Goal: Navigation & Orientation: Find specific page/section

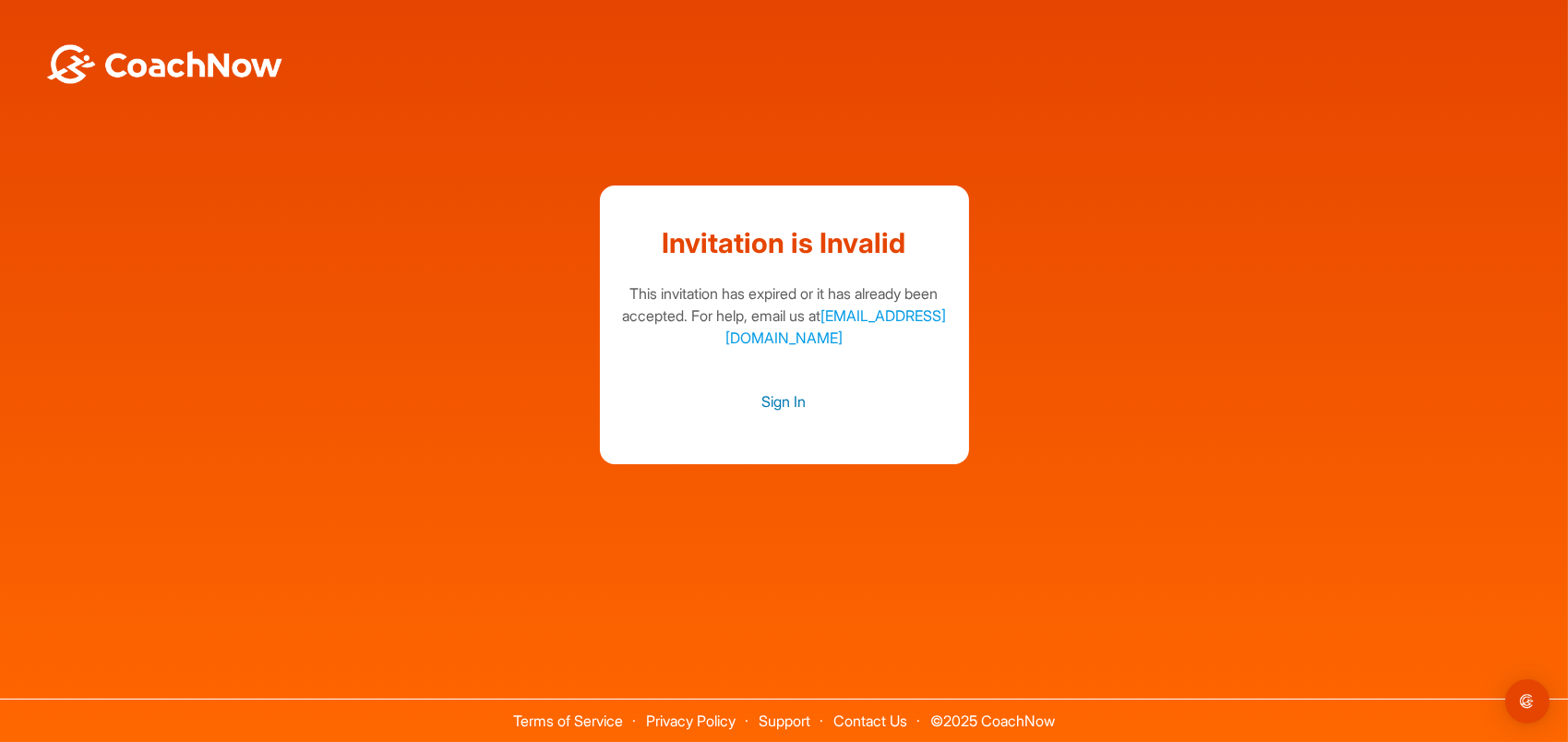
click at [787, 397] on link "Sign In" at bounding box center [784, 401] width 332 height 24
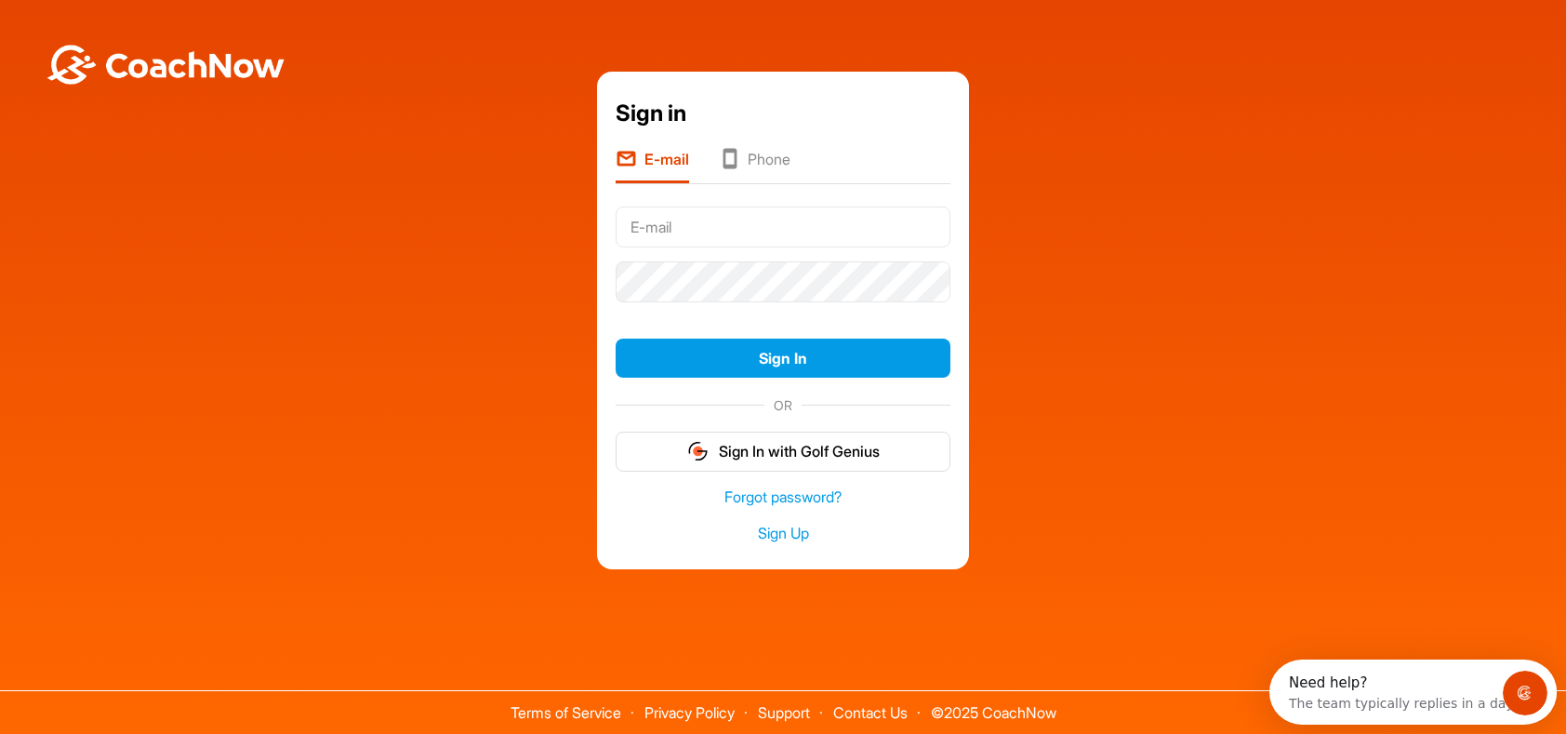
click at [776, 223] on input "text" at bounding box center [783, 226] width 335 height 41
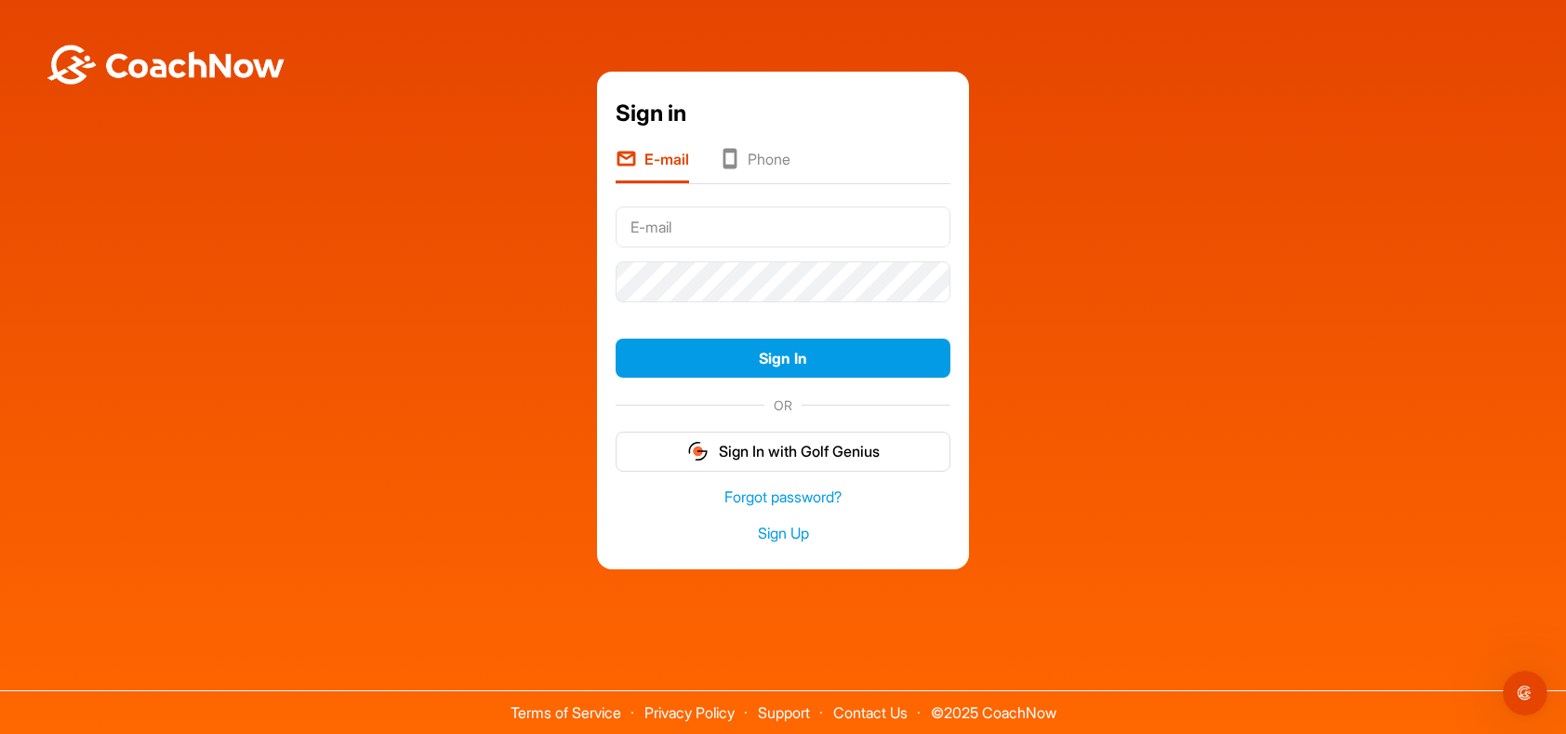
type input "[PERSON_NAME][EMAIL_ADDRESS][DOMAIN_NAME]"
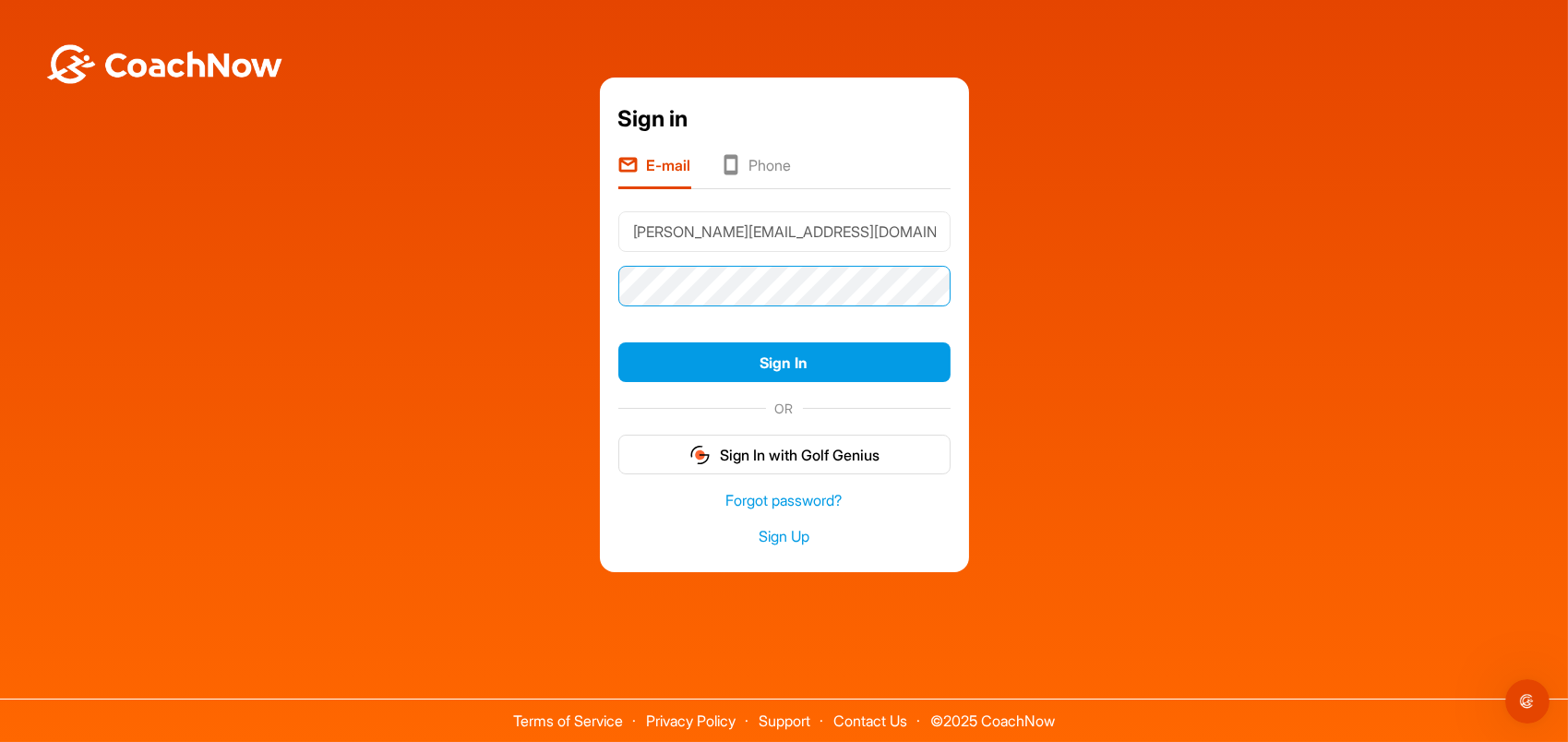
click at [618, 266] on div at bounding box center [618, 266] width 0 height 0
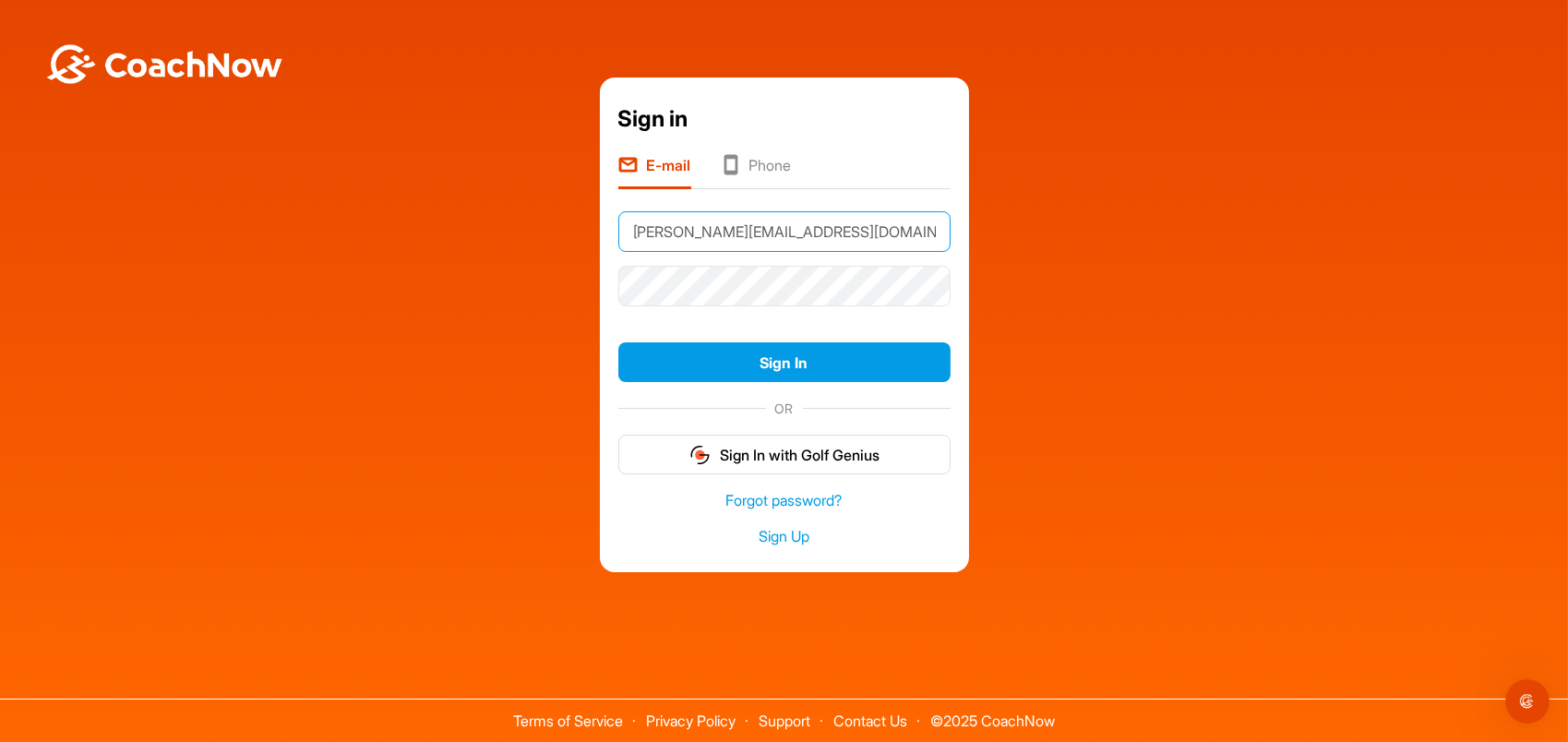
drag, startPoint x: 828, startPoint y: 224, endPoint x: 530, endPoint y: 234, distance: 298.2
click at [530, 234] on div "Sign in E-mail Phone [PERSON_NAME][EMAIL_ADDRESS][DOMAIN_NAME] Sign In OR Sign …" at bounding box center [783, 324] width 1549 height 494
click at [799, 238] on input "[PERSON_NAME][EMAIL_ADDRESS][DOMAIN_NAME]" at bounding box center [784, 231] width 332 height 41
click at [625, 324] on form "[PERSON_NAME][EMAIL_ADDRESS][DOMAIN_NAME] Sign In OR Sign In with Golf Genius" at bounding box center [784, 339] width 332 height 270
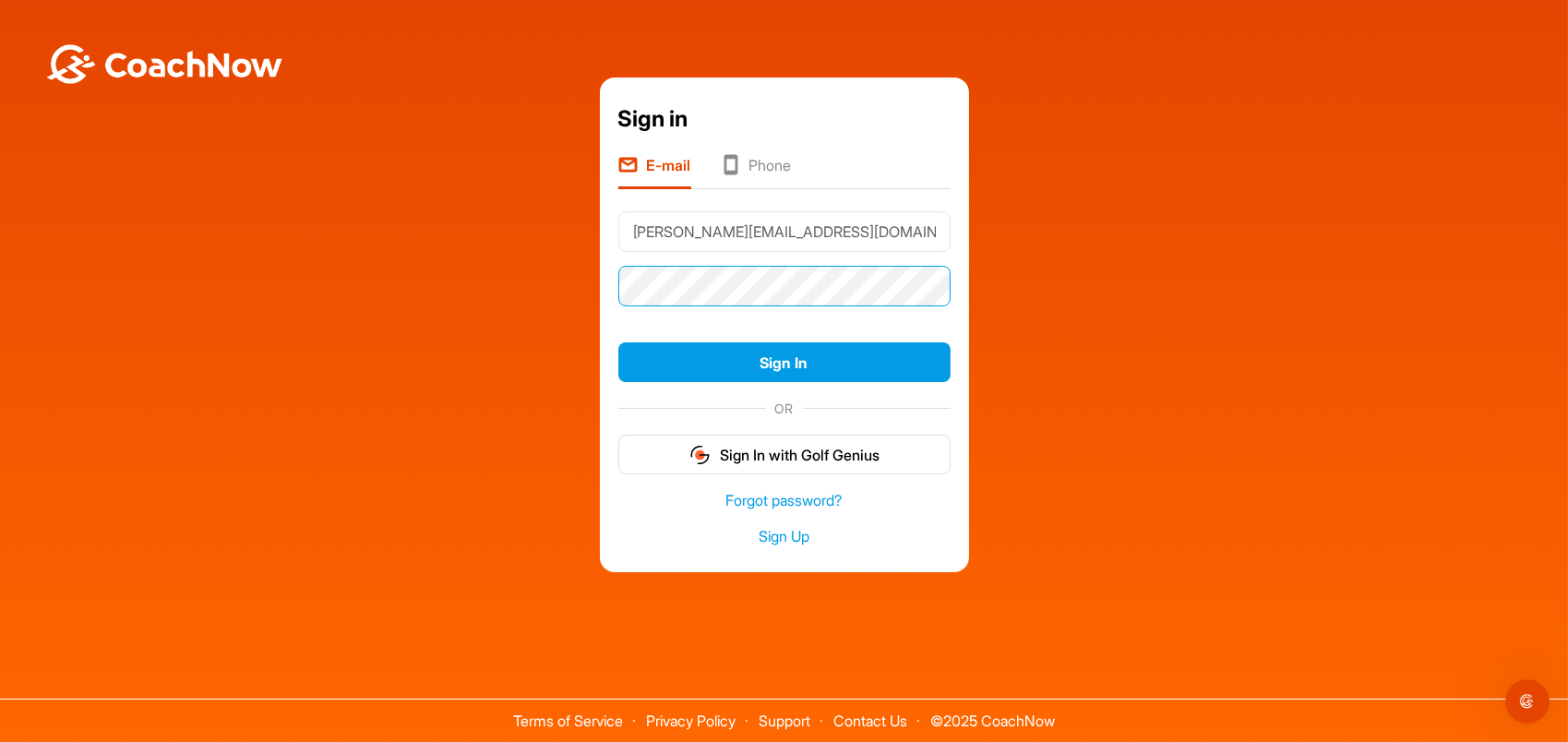
click at [618, 342] on button "Sign In" at bounding box center [784, 362] width 332 height 40
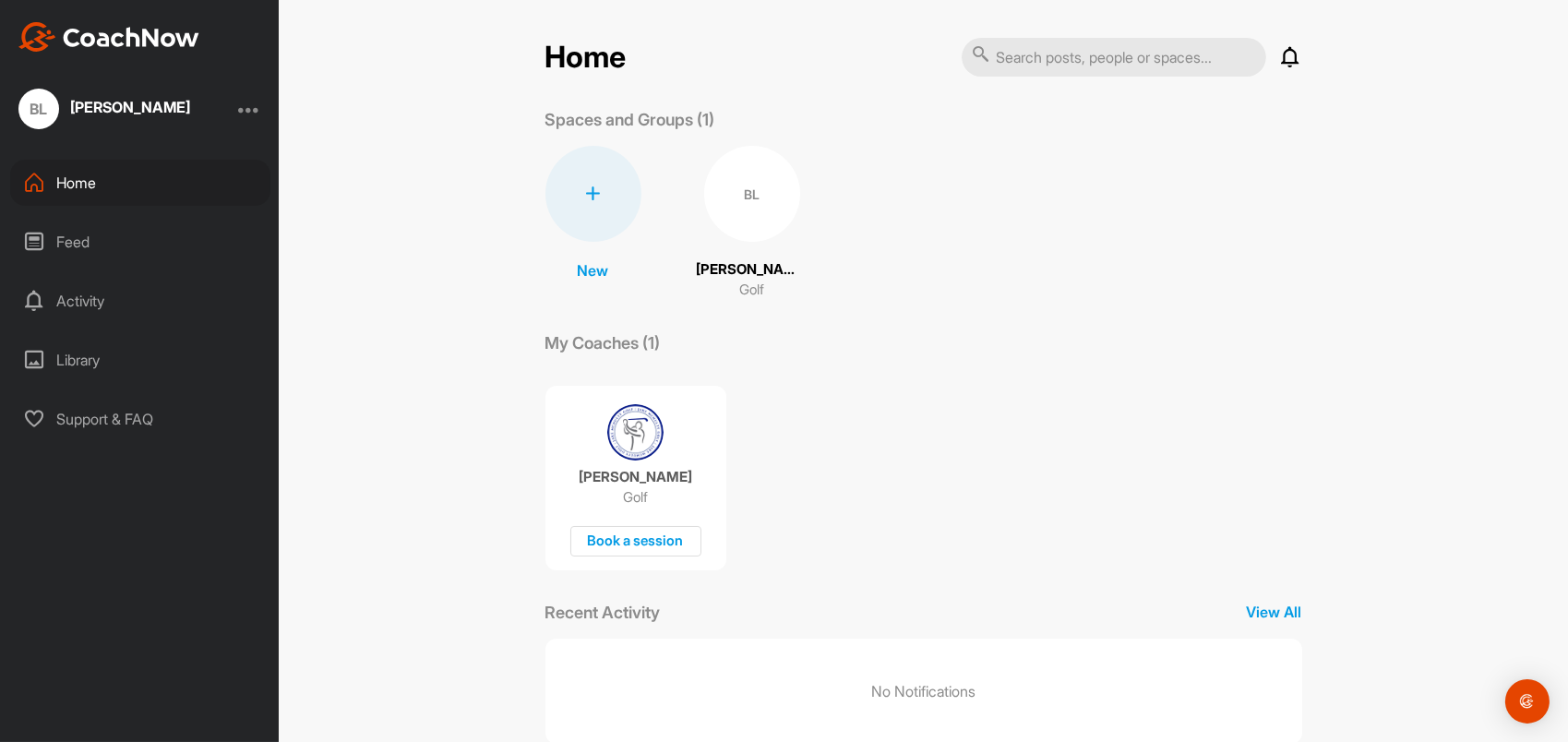
click at [719, 225] on div "BL" at bounding box center [752, 193] width 96 height 96
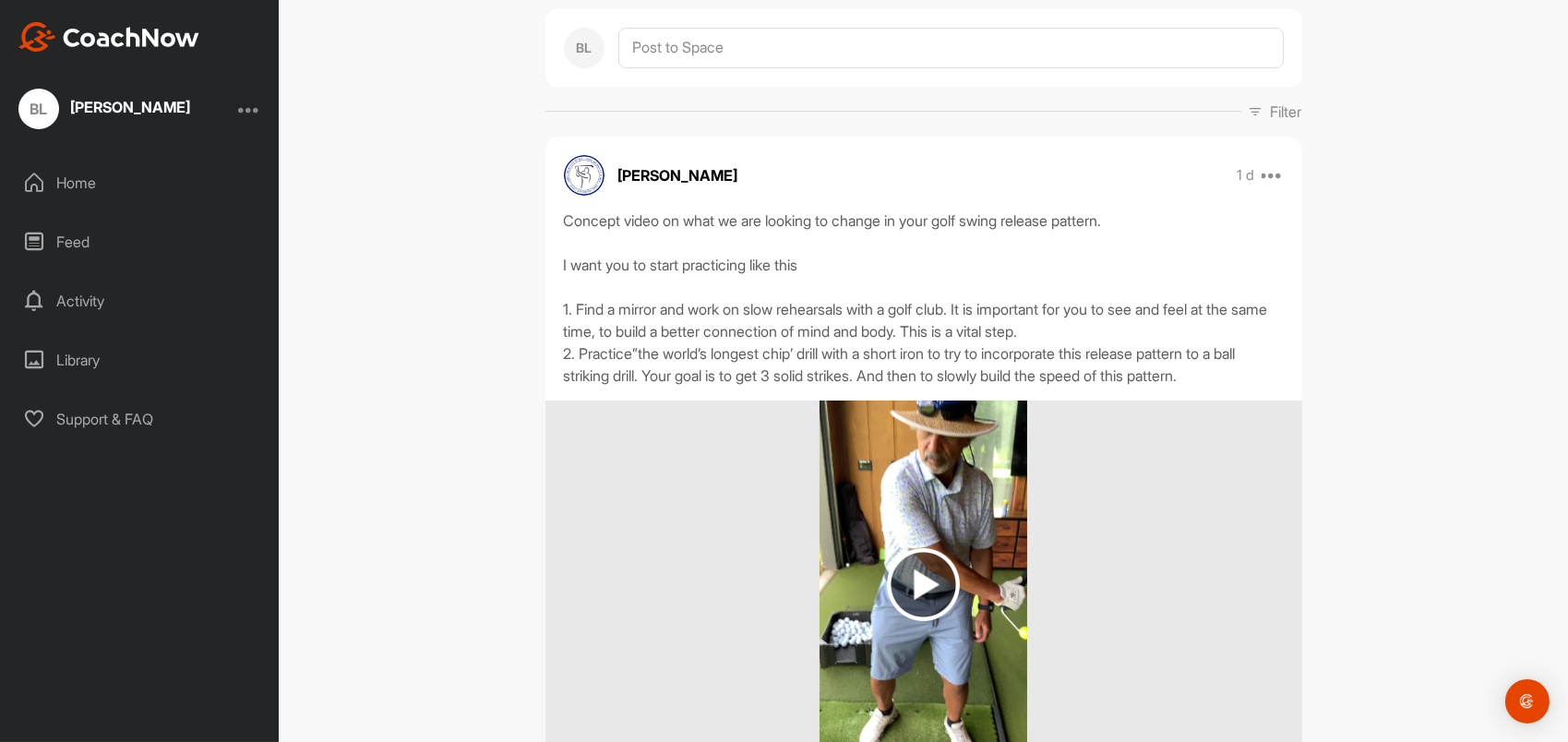
scroll to position [277, 0]
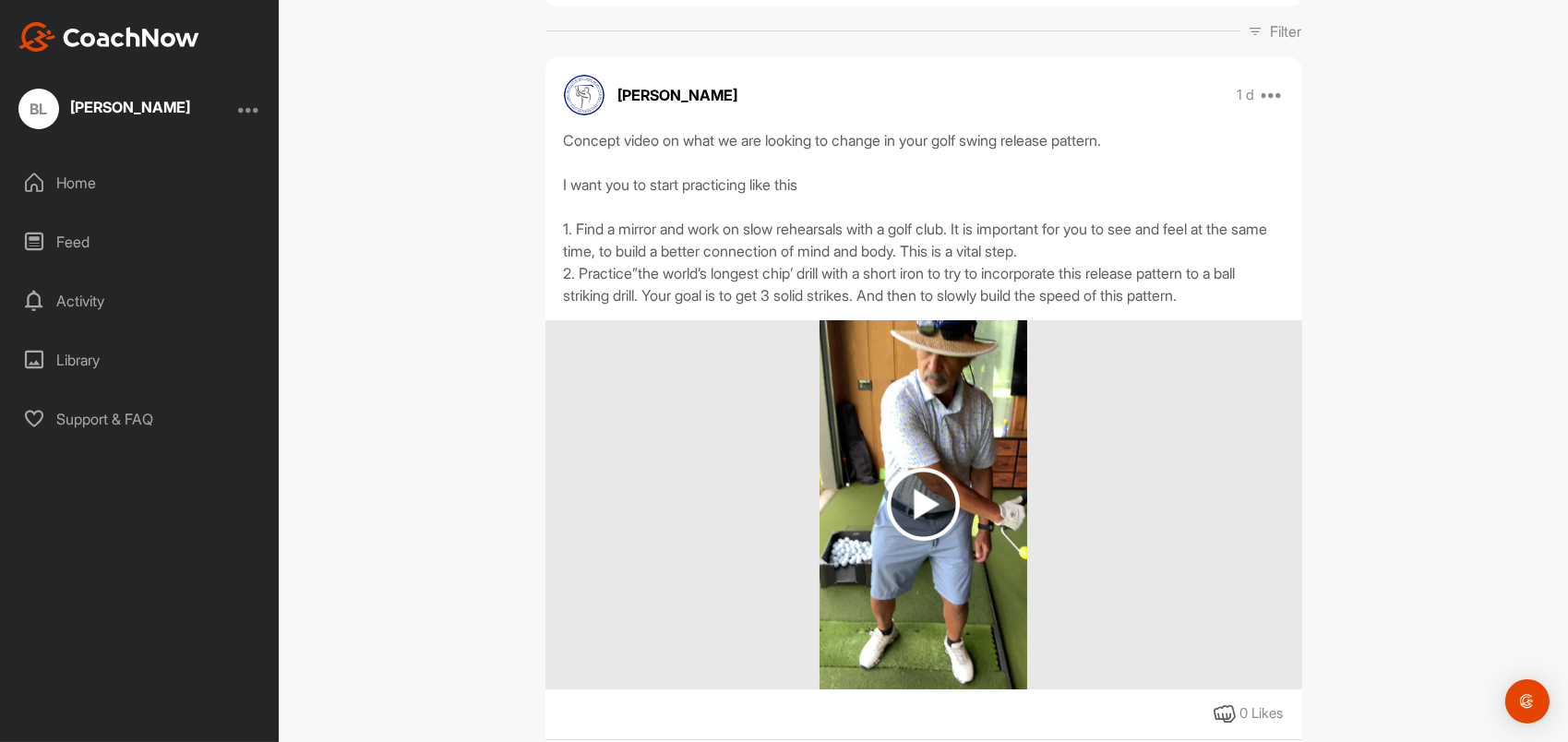
click at [910, 499] on img at bounding box center [923, 503] width 72 height 72
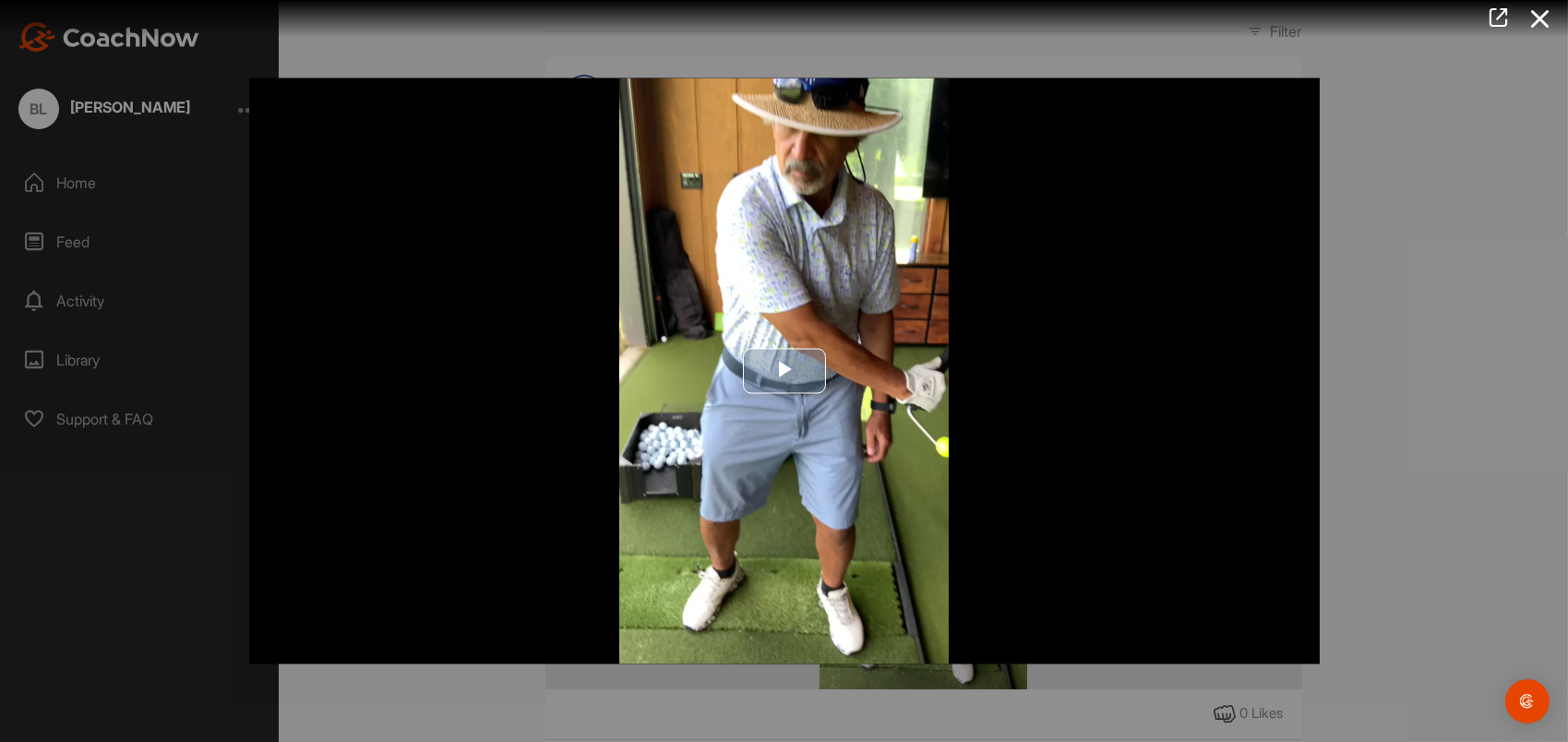
click at [784, 371] on span "Video Player" at bounding box center [784, 371] width 0 height 0
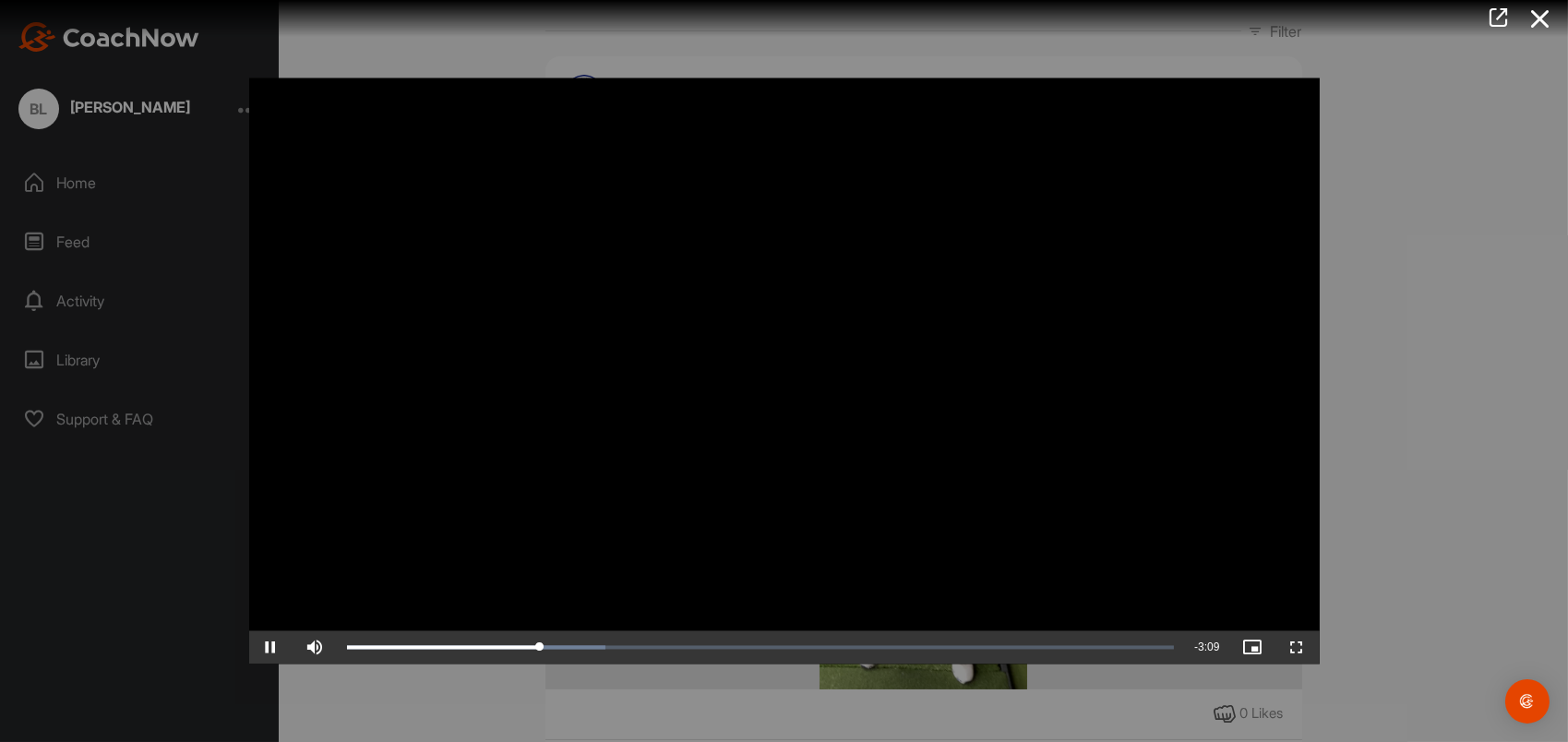
click at [1184, 574] on video "Video Player" at bounding box center [784, 371] width 1071 height 586
